Goal: Transaction & Acquisition: Purchase product/service

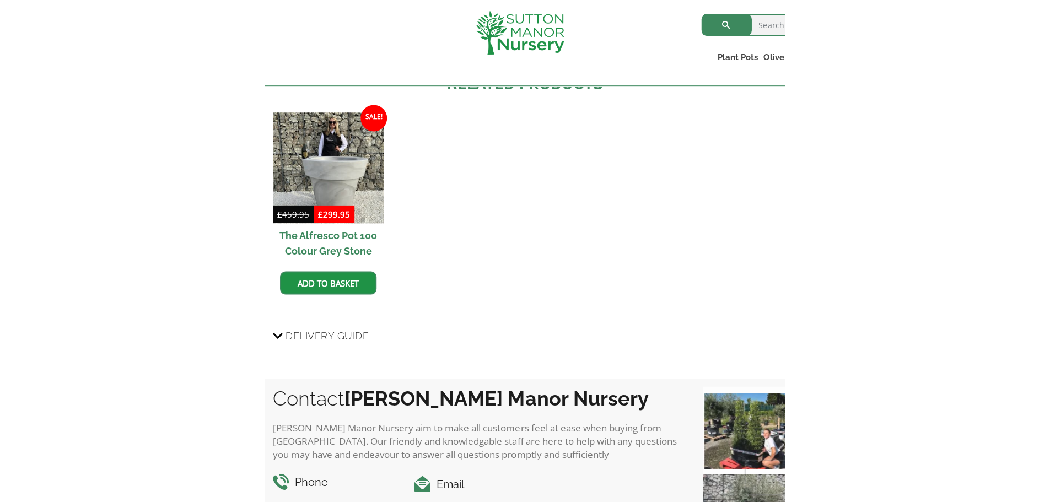
scroll to position [1093, 0]
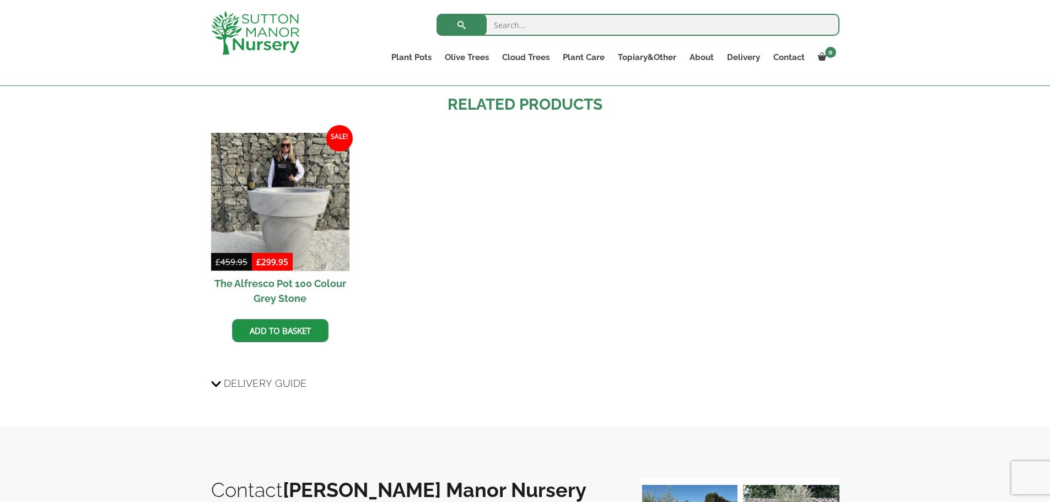
click at [508, 24] on input "search" at bounding box center [638, 25] width 403 height 22
type input "g"
type input "dbl - 85"
click at [437, 14] on button "submit" at bounding box center [462, 25] width 50 height 22
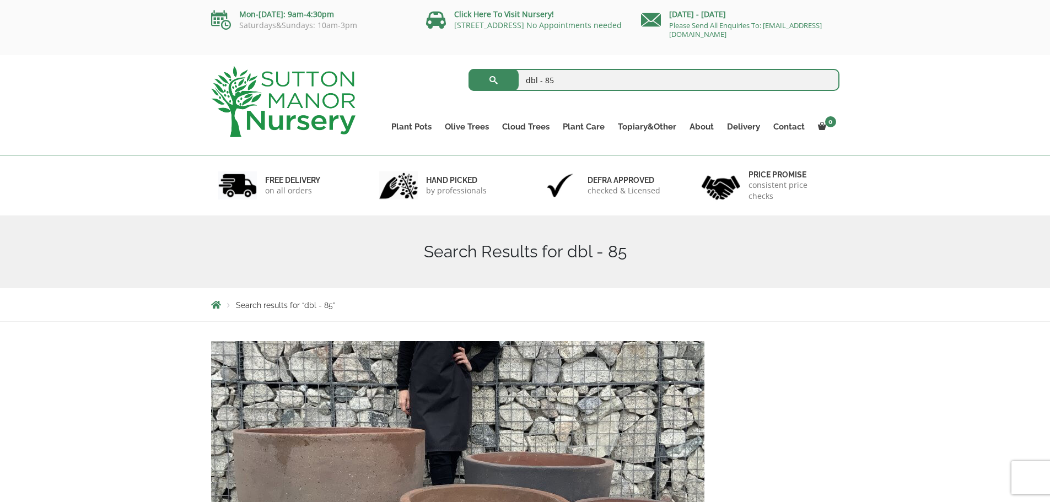
click at [557, 74] on input "dbl - 85" at bounding box center [654, 80] width 371 height 22
type input "d"
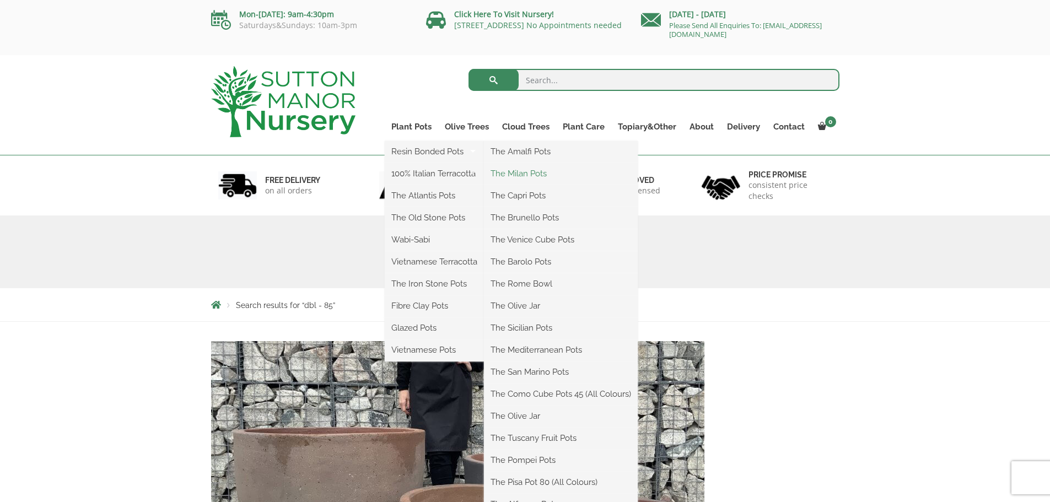
click at [529, 174] on link "The Milan Pots" at bounding box center [561, 173] width 154 height 17
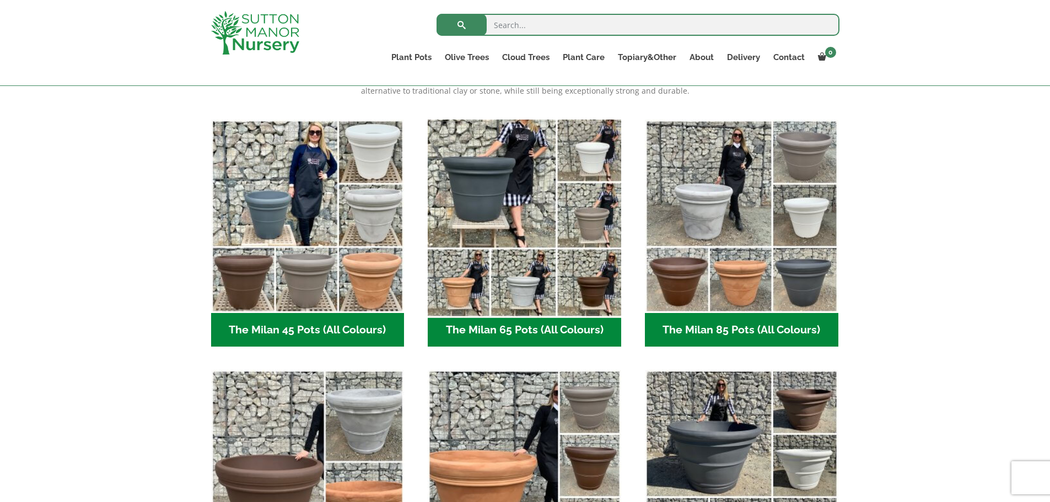
scroll to position [331, 0]
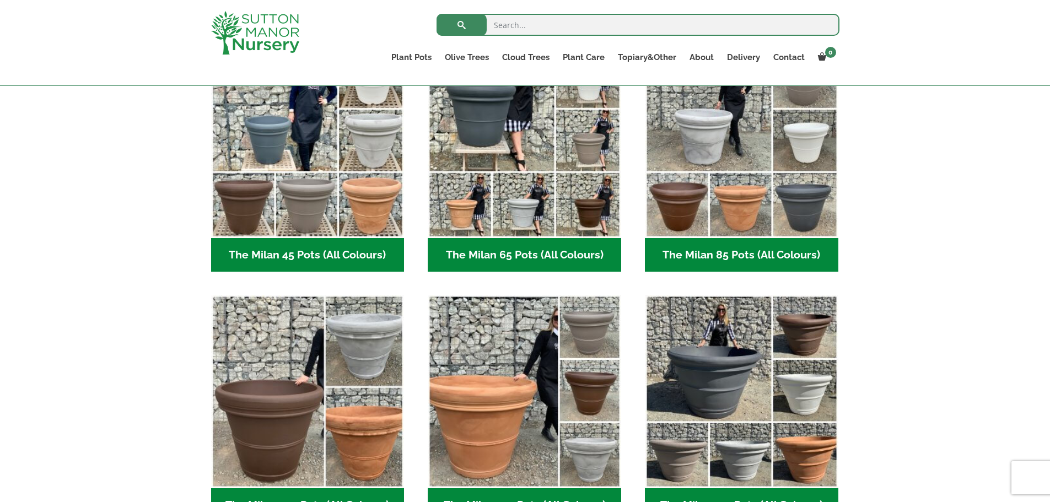
click at [750, 253] on h2 "The Milan 85 Pots (All Colours) (6)" at bounding box center [741, 255] width 193 height 34
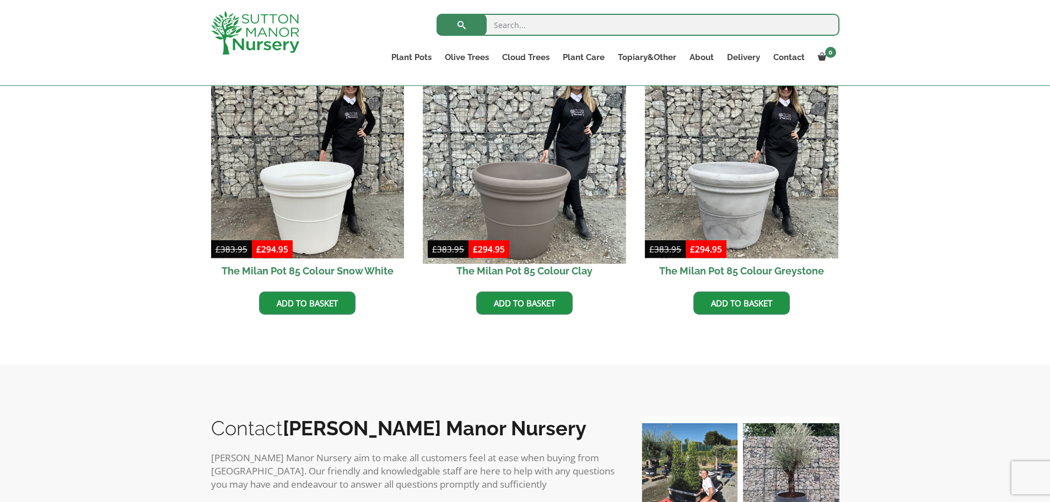
scroll to position [606, 0]
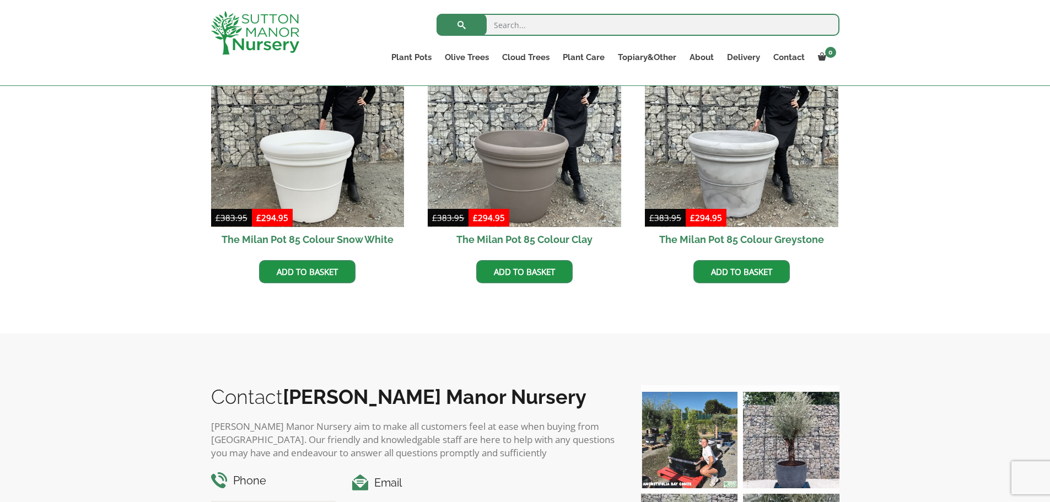
click at [766, 237] on h2 "The Milan Pot 85 Colour Greystone" at bounding box center [741, 239] width 193 height 25
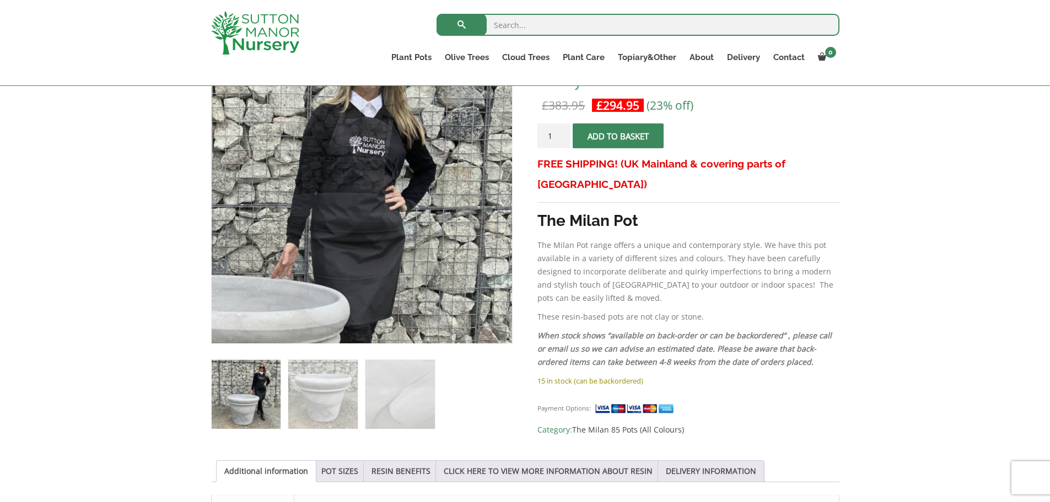
scroll to position [221, 0]
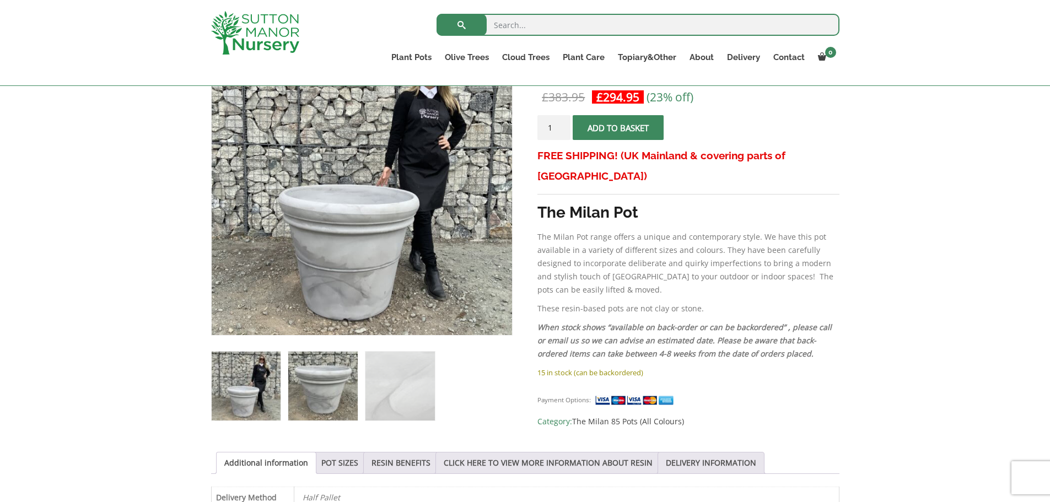
click at [326, 395] on img at bounding box center [322, 386] width 69 height 69
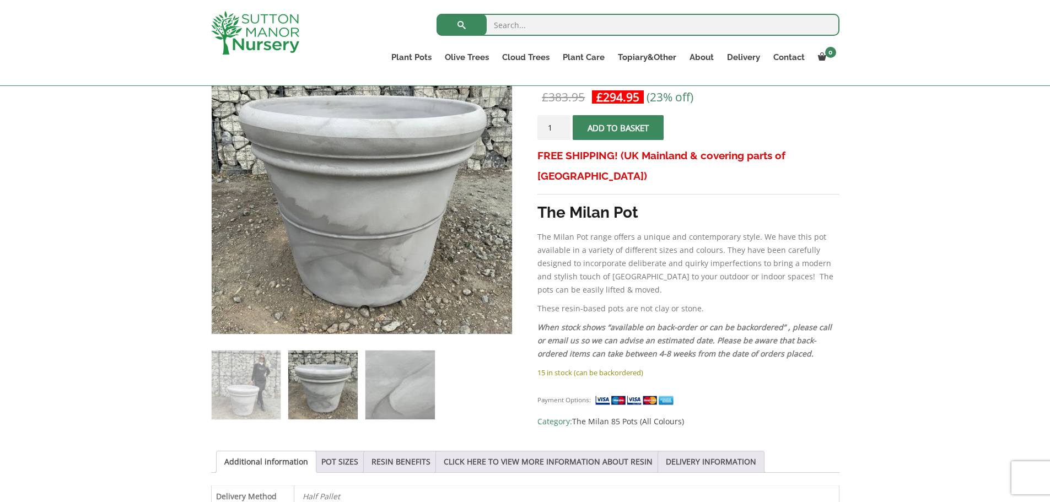
click at [396, 396] on img at bounding box center [399, 385] width 69 height 69
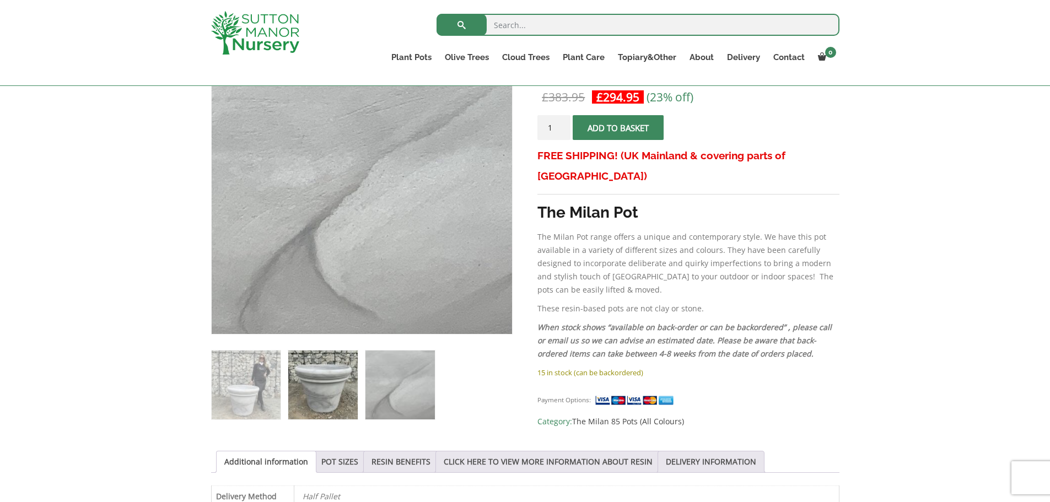
click at [347, 388] on img at bounding box center [322, 385] width 69 height 69
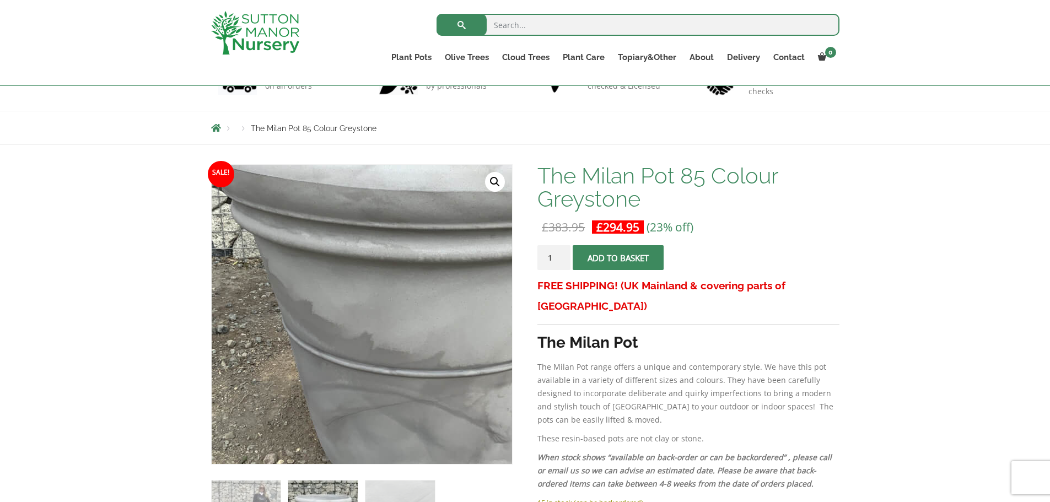
scroll to position [110, 0]
